Goal: Task Accomplishment & Management: Use online tool/utility

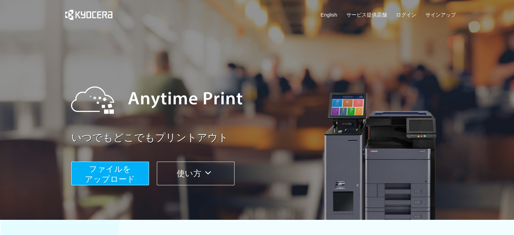
click at [125, 177] on span "ファイルを ​​アップロード" at bounding box center [110, 173] width 50 height 19
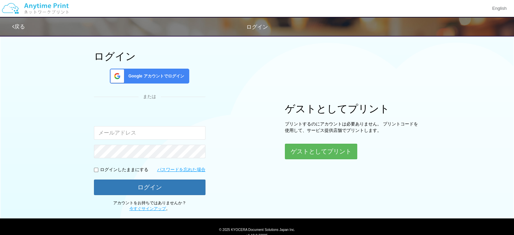
scroll to position [34, 0]
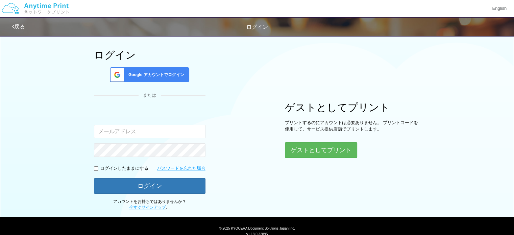
click at [158, 77] on span "Google アカウントでログイン" at bounding box center [155, 75] width 58 height 6
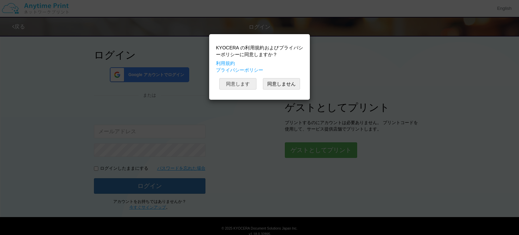
click at [249, 83] on button "同意します" at bounding box center [237, 83] width 37 height 11
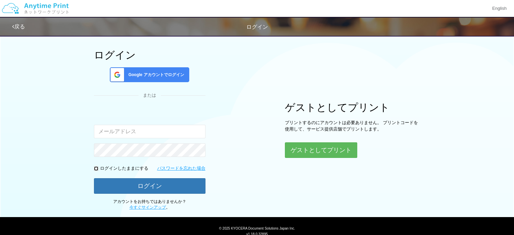
click at [95, 169] on input "checkbox" at bounding box center [96, 168] width 4 height 4
checkbox input "true"
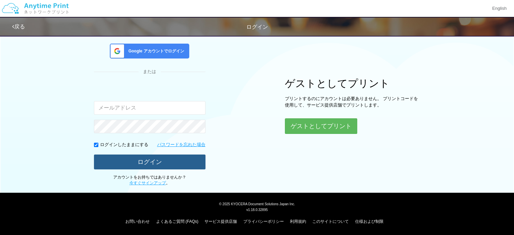
scroll to position [57, 0]
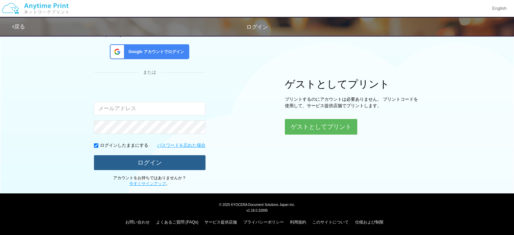
click at [148, 163] on button "ログイン" at bounding box center [149, 162] width 111 height 15
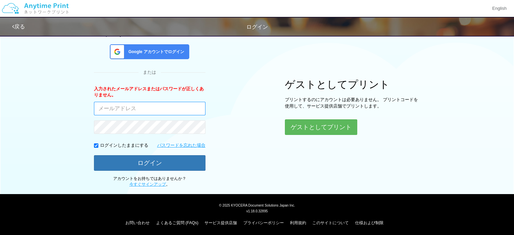
click at [145, 110] on input "email" at bounding box center [149, 109] width 111 height 14
type input "[PERSON_NAME][EMAIL_ADDRESS][DOMAIN_NAME]"
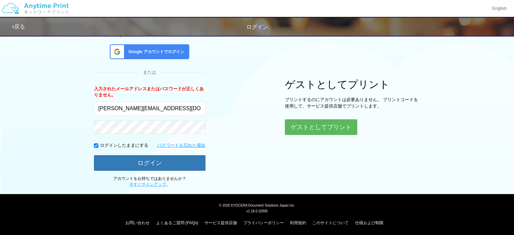
click at [165, 52] on span "Google アカウントでログイン" at bounding box center [155, 52] width 58 height 6
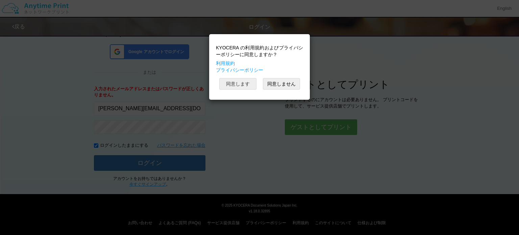
click at [232, 85] on button "同意します" at bounding box center [237, 83] width 37 height 11
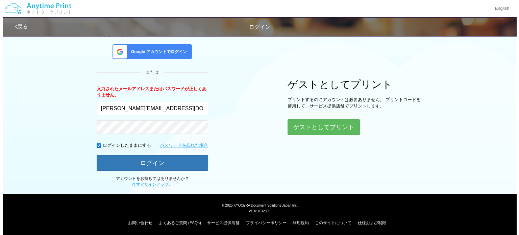
scroll to position [57, 0]
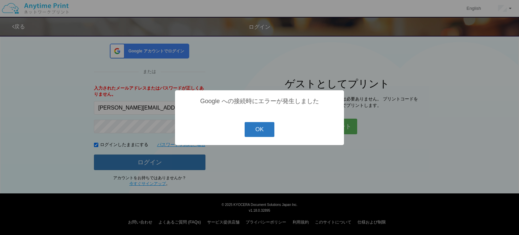
click at [262, 133] on button "OK" at bounding box center [260, 129] width 30 height 15
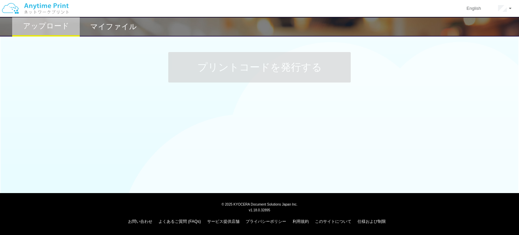
click at [30, 20] on img at bounding box center [35, 9] width 72 height 24
click at [47, 8] on img at bounding box center [35, 9] width 72 height 24
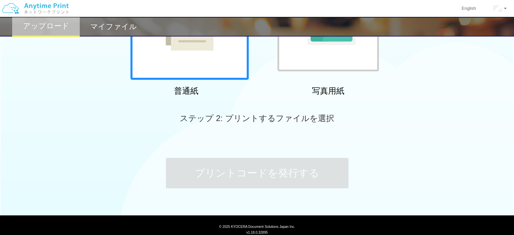
scroll to position [73, 0]
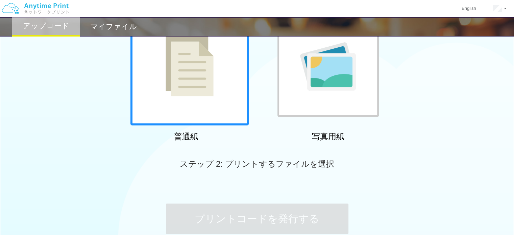
click at [231, 113] on div at bounding box center [189, 66] width 118 height 118
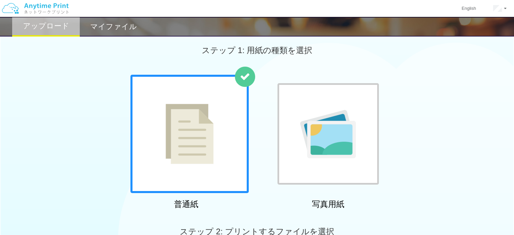
scroll to position [0, 0]
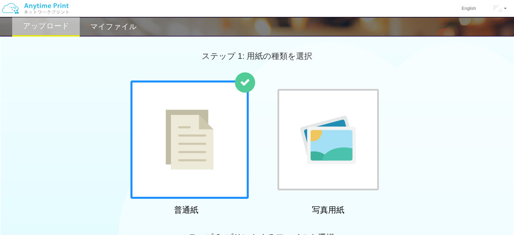
click at [204, 147] on img at bounding box center [190, 139] width 48 height 60
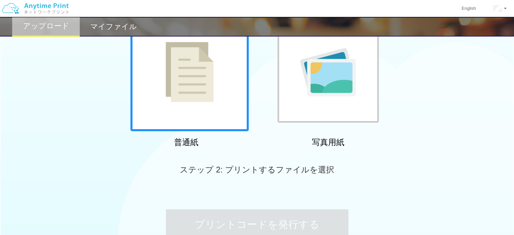
click at [197, 100] on img at bounding box center [190, 72] width 48 height 60
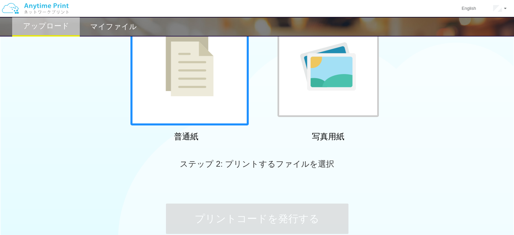
scroll to position [139, 0]
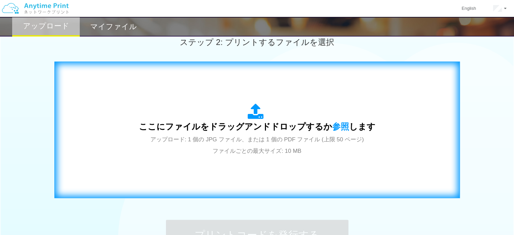
scroll to position [237, 0]
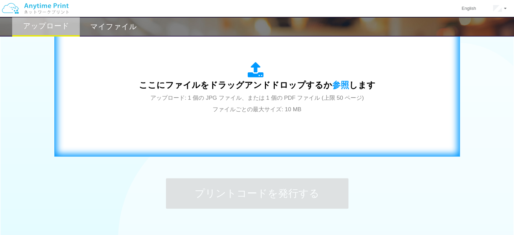
drag, startPoint x: 245, startPoint y: 64, endPoint x: 188, endPoint y: 116, distance: 77.3
click at [188, 116] on div "ここにファイルをドラッグアンドドロップするか 参照 します アップロード: 1 個の JPG ファイル、または 1 個の PDF ファイル (上限 50 ペー…" at bounding box center [256, 88] width 391 height 122
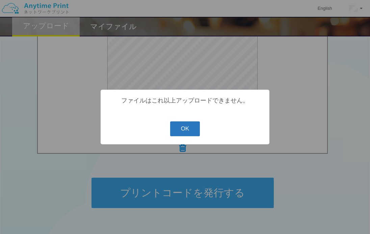
click at [197, 131] on button "OK" at bounding box center [185, 129] width 30 height 15
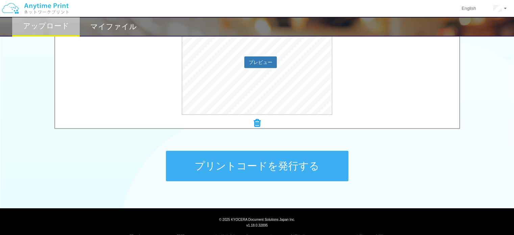
scroll to position [279, 0]
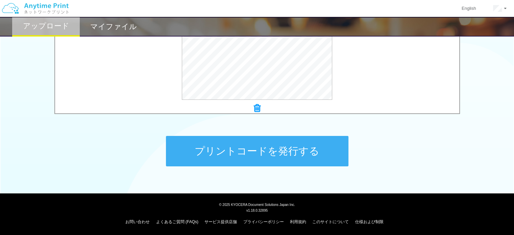
click at [302, 155] on button "プリントコードを発行する" at bounding box center [257, 151] width 182 height 30
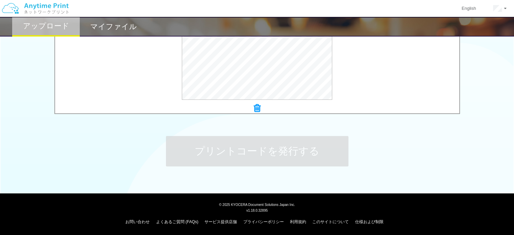
scroll to position [0, 0]
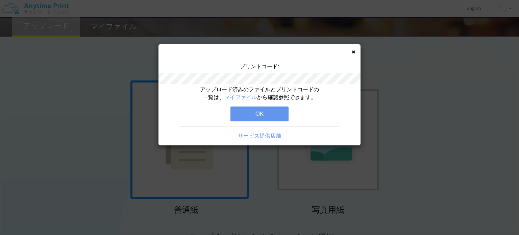
click at [276, 109] on button "OK" at bounding box center [259, 113] width 58 height 15
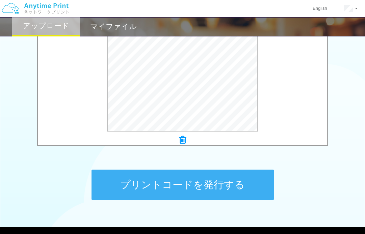
scroll to position [270, 0]
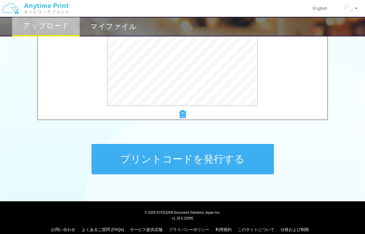
click at [196, 158] on button "プリントコードを発行する" at bounding box center [183, 159] width 182 height 30
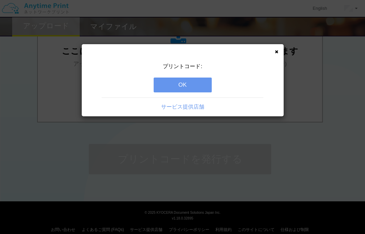
scroll to position [0, 0]
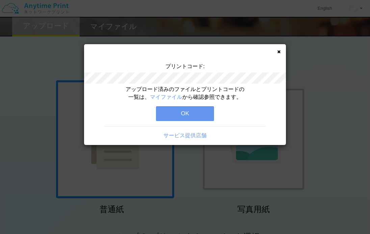
click at [191, 115] on button "OK" at bounding box center [185, 113] width 58 height 15
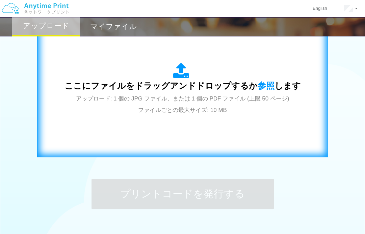
scroll to position [237, 0]
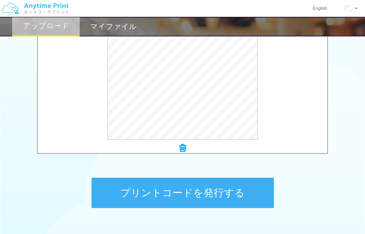
click at [208, 196] on button "プリントコードを発行する" at bounding box center [183, 193] width 182 height 30
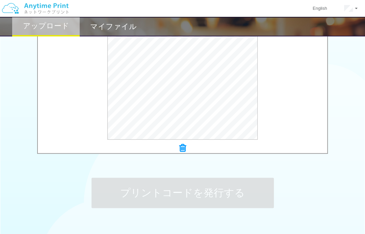
scroll to position [0, 0]
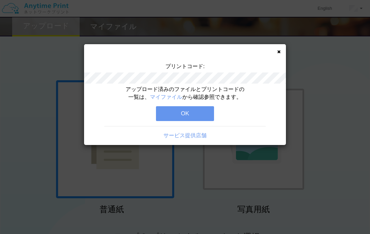
click at [200, 112] on button "OK" at bounding box center [185, 113] width 58 height 15
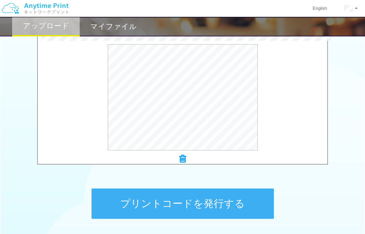
scroll to position [237, 0]
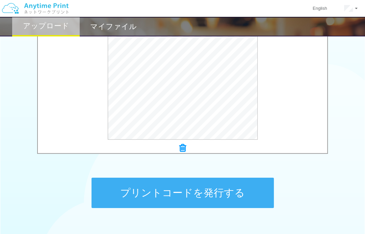
click at [208, 187] on button "プリントコードを発行する" at bounding box center [183, 193] width 182 height 30
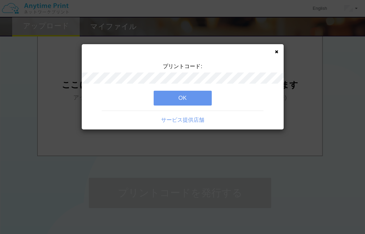
scroll to position [0, 0]
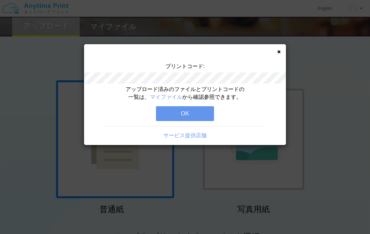
click at [201, 111] on button "OK" at bounding box center [185, 113] width 58 height 15
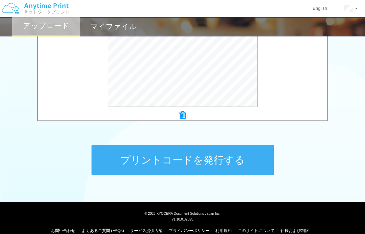
scroll to position [270, 0]
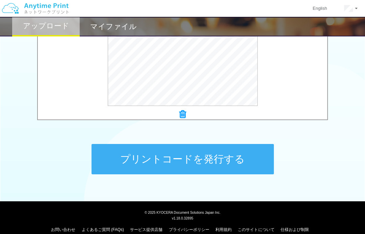
click at [207, 161] on button "プリントコードを発行する" at bounding box center [183, 159] width 182 height 30
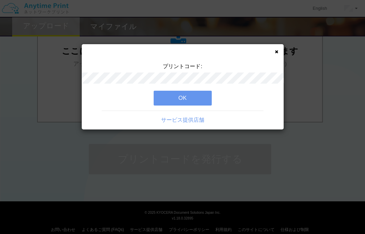
scroll to position [0, 0]
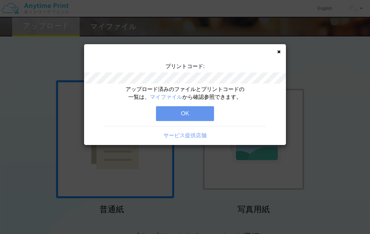
click at [197, 111] on button "OK" at bounding box center [185, 113] width 58 height 15
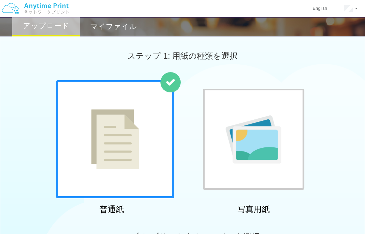
click at [128, 29] on h2 "マイファイル" at bounding box center [113, 27] width 47 height 8
